Goal: Information Seeking & Learning: Learn about a topic

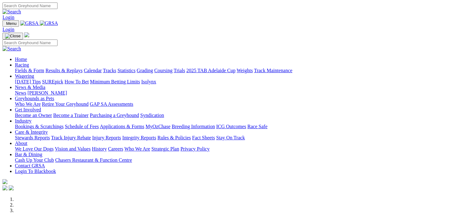
click at [29, 62] on link "Racing" at bounding box center [22, 64] width 14 height 5
click at [27, 68] on link "Fields & Form" at bounding box center [29, 70] width 29 height 5
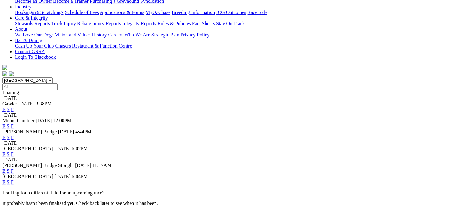
scroll to position [129, 0]
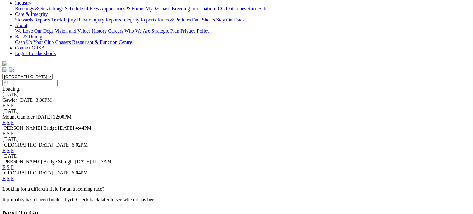
click at [14, 148] on link "F" at bounding box center [12, 150] width 3 height 5
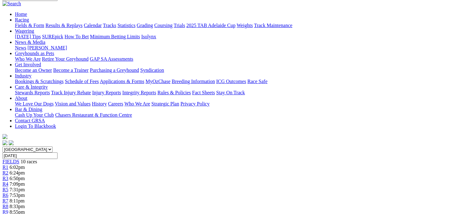
scroll to position [55, 0]
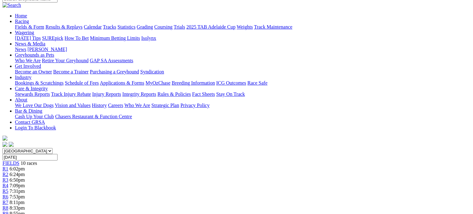
click at [8, 183] on link "R4" at bounding box center [5, 185] width 6 height 5
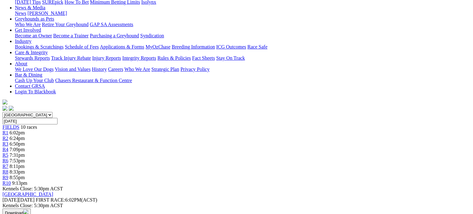
scroll to position [88, 0]
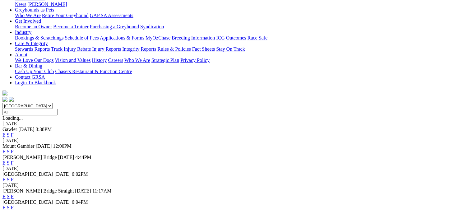
scroll to position [106, 0]
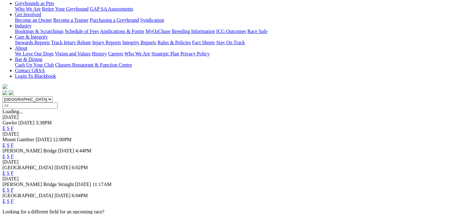
click at [14, 187] on link "F" at bounding box center [12, 189] width 3 height 5
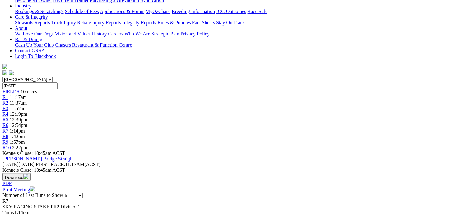
scroll to position [122, 0]
